Goal: Transaction & Acquisition: Purchase product/service

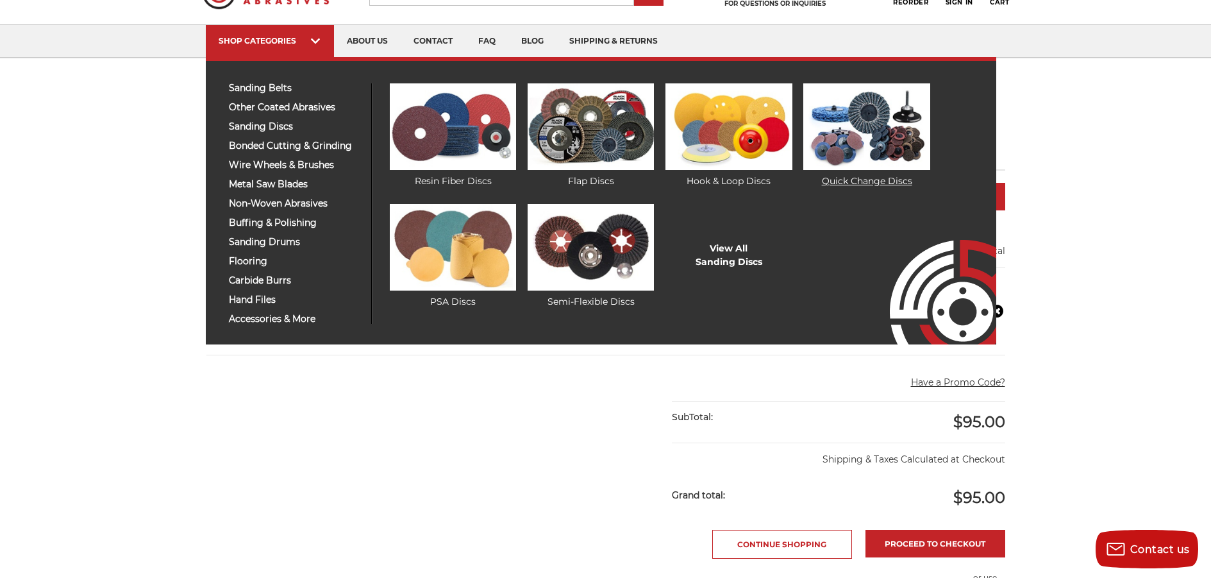
click at [846, 130] on img at bounding box center [866, 126] width 126 height 87
click at [603, 144] on img at bounding box center [591, 126] width 126 height 87
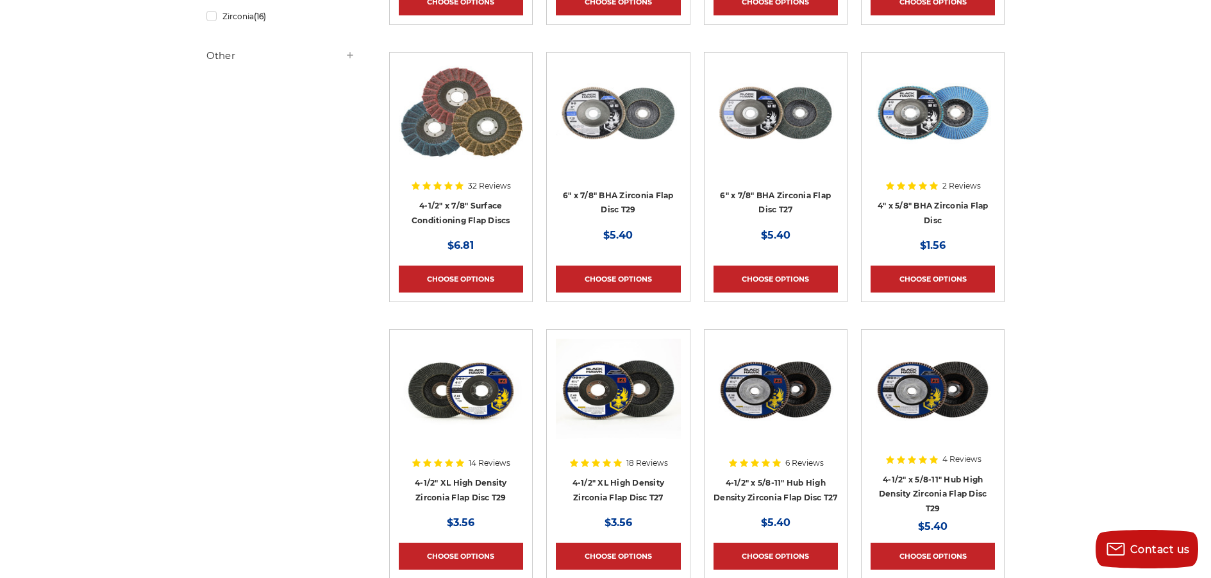
scroll to position [385, 0]
